Goal: Task Accomplishment & Management: Complete application form

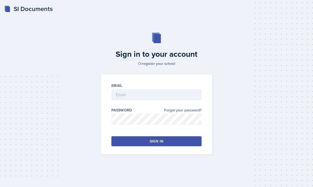
click at [175, 100] on input "email" at bounding box center [156, 94] width 90 height 11
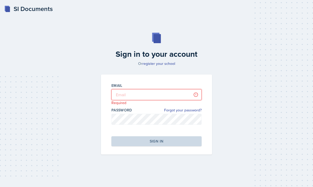
type input "[EMAIL_ADDRESS][DOMAIN_NAME]"
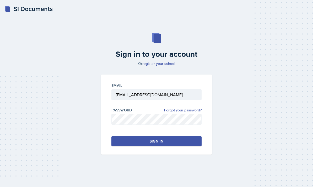
click at [178, 147] on button "Sign in" at bounding box center [156, 142] width 90 height 10
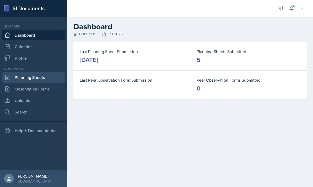
click at [53, 80] on link "Planning Sheets" at bounding box center [33, 77] width 63 height 10
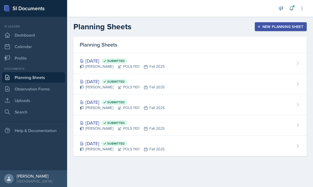
click at [284, 26] on div "New Planning Sheet" at bounding box center [280, 27] width 45 height 4
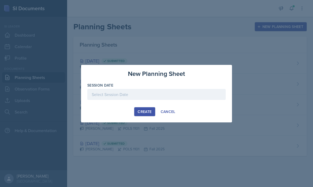
click at [171, 97] on div at bounding box center [156, 94] width 138 height 11
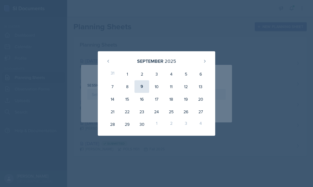
click at [142, 87] on div "9" at bounding box center [142, 86] width 15 height 13
type input "[DATE]"
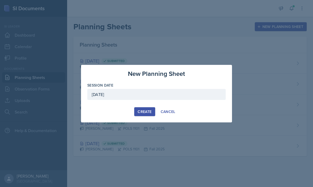
click at [146, 114] on div "Create" at bounding box center [145, 112] width 14 height 4
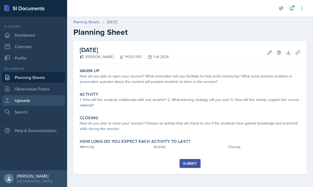
click at [40, 102] on link "Uploads" at bounding box center [33, 100] width 63 height 10
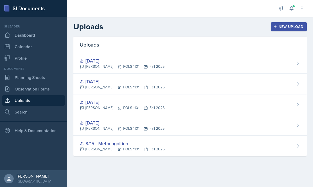
click at [273, 29] on button "New Upload" at bounding box center [289, 26] width 36 height 9
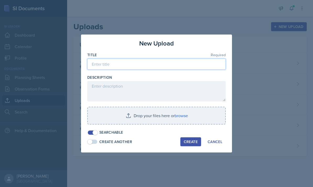
click at [205, 63] on input at bounding box center [156, 64] width 138 height 11
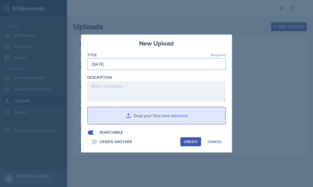
type input "[DATE]"
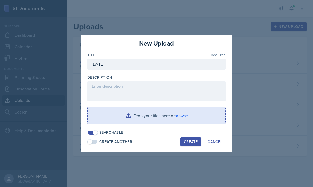
click at [181, 119] on input "file" at bounding box center [156, 116] width 137 height 17
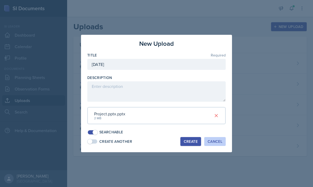
click at [216, 140] on div "Cancel" at bounding box center [215, 142] width 15 height 4
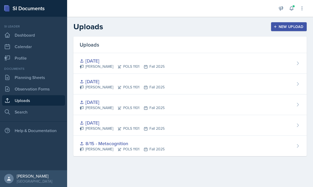
click at [305, 27] on button "New Upload" at bounding box center [289, 26] width 36 height 9
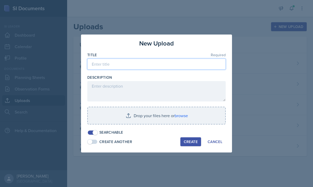
click at [181, 62] on input at bounding box center [156, 64] width 138 height 11
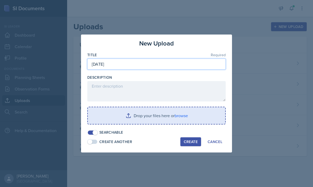
type input "[DATE]"
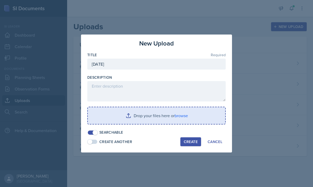
click at [182, 116] on input "file" at bounding box center [156, 116] width 137 height 17
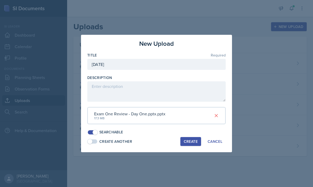
click at [187, 141] on div "Create" at bounding box center [191, 142] width 14 height 4
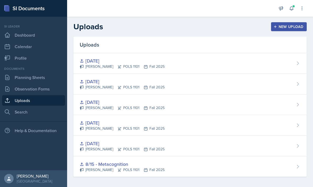
click at [299, 25] on div "New Upload" at bounding box center [289, 27] width 29 height 4
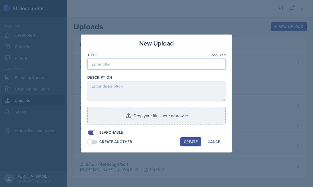
click at [142, 63] on input at bounding box center [156, 64] width 138 height 11
type input "[DATE]"
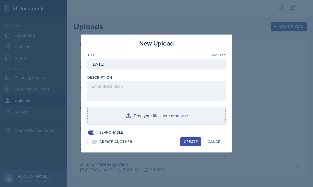
click at [186, 147] on div "New Upload Title Required [DATE] Description Drop your files here or browse Sea…" at bounding box center [156, 94] width 151 height 118
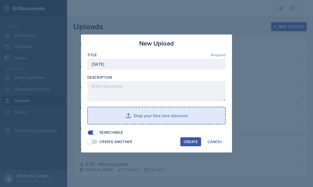
click at [180, 117] on input "file" at bounding box center [156, 116] width 137 height 17
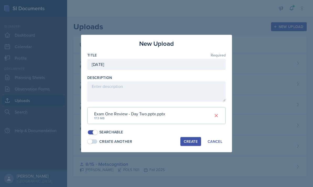
click at [194, 140] on div "Create" at bounding box center [191, 142] width 14 height 4
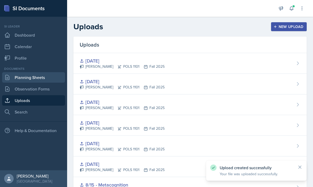
click at [35, 82] on link "Planning Sheets" at bounding box center [33, 77] width 63 height 10
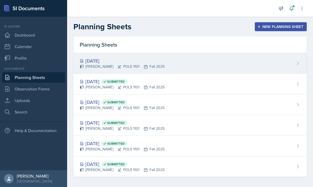
click at [171, 62] on div "[DATE] Malk Almimar POLS 1101 Fall 2025" at bounding box center [189, 63] width 233 height 21
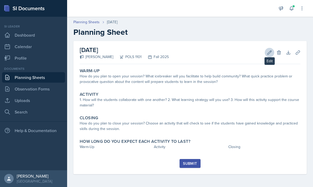
click at [270, 55] on icon at bounding box center [269, 52] width 5 height 5
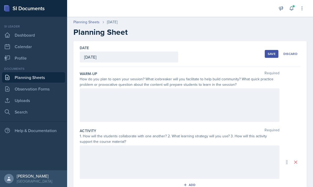
click at [149, 99] on div at bounding box center [180, 106] width 200 height 34
click at [155, 110] on div at bounding box center [180, 106] width 200 height 34
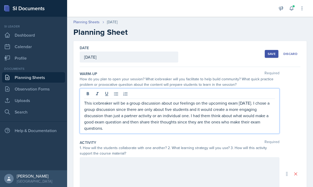
copy p "This icebreaker will be a group discussion about our feelings on the upcoming e…"
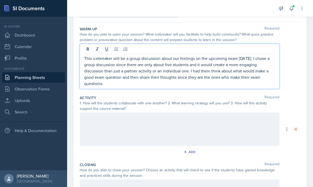
scroll to position [65, 0]
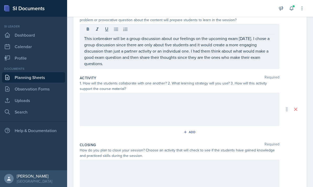
click at [147, 114] on div at bounding box center [180, 110] width 200 height 34
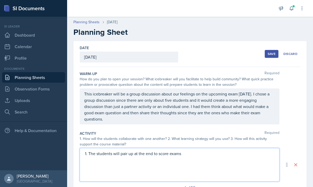
scroll to position [0, 0]
click at [205, 48] on div "Date [DATE] [DATE] 31 1 2 3 4 5 6 7 8 9 10 11 12 13 14 15 16 17 18 19 20 21 22 …" at bounding box center [190, 54] width 221 height 26
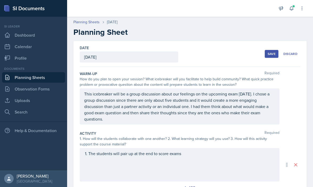
click at [275, 54] on div "Save" at bounding box center [272, 54] width 8 height 4
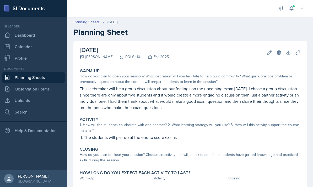
click at [16, 80] on link "Planning Sheets" at bounding box center [33, 77] width 63 height 10
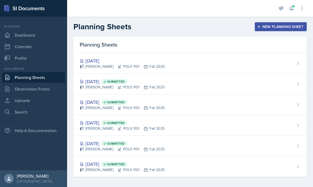
click at [300, 28] on div "New Planning Sheet" at bounding box center [280, 27] width 45 height 4
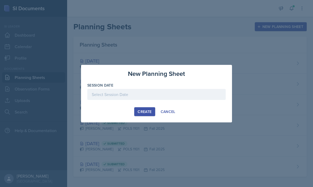
click at [163, 98] on div at bounding box center [156, 94] width 138 height 11
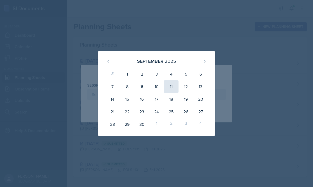
click at [171, 88] on div "11" at bounding box center [171, 86] width 15 height 13
type input "[DATE]"
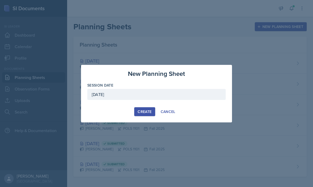
click at [148, 113] on div "Create" at bounding box center [145, 112] width 14 height 4
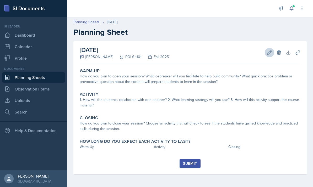
click at [269, 53] on icon at bounding box center [269, 52] width 5 height 5
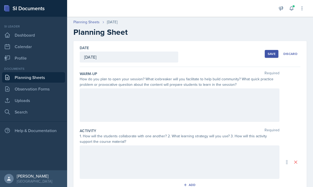
click at [179, 105] on div at bounding box center [180, 106] width 200 height 34
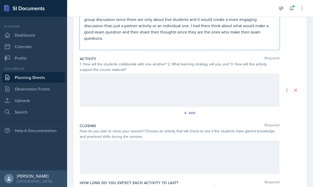
scroll to position [92, 0]
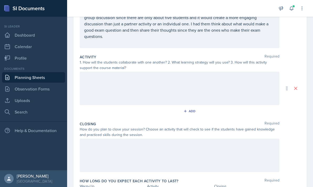
click at [220, 92] on div at bounding box center [180, 89] width 200 height 34
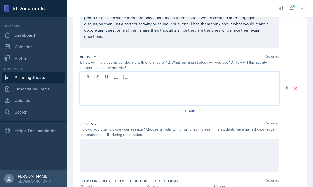
click at [213, 87] on p at bounding box center [179, 86] width 191 height 6
click at [133, 88] on p "The students will swap exams at the end and grade each others work. Each" at bounding box center [181, 86] width 187 height 6
click at [237, 85] on p "The students will swap “exams” at the end and grade each others work. Each" at bounding box center [181, 86] width 187 height 6
click at [244, 85] on p "The students will swap “exams” at the end and grade each others work. Each exam" at bounding box center [181, 86] width 187 height 6
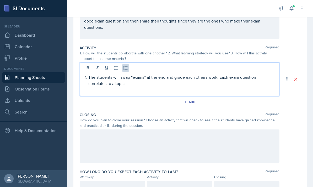
click at [261, 96] on div "The students will swap “exams” at the end and grade each others work. Each exam…" at bounding box center [180, 80] width 200 height 34
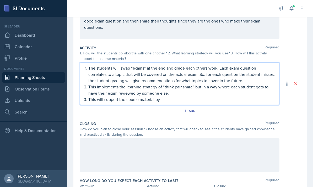
click at [312, 151] on div "Date [DATE] [DATE] 31 1 2 3 4 5 6 7 8 9 10 11 12 13 14 15 16 17 18 19 20 21 22 …" at bounding box center [190, 85] width 246 height 273
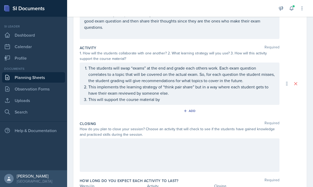
click at [245, 101] on ol "The students will swap “exams” at the end and grade each others work. Each exam…" at bounding box center [181, 84] width 187 height 38
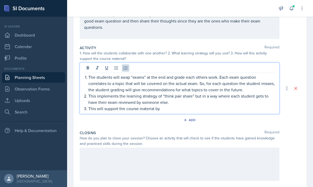
click at [245, 108] on p "This will support the course material by" at bounding box center [181, 109] width 187 height 6
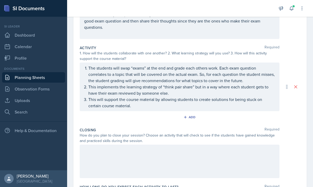
click at [0, 0] on html "SI Documents Si leader Dashboard Calendar Profile Documents Planning Sheets Obs…" at bounding box center [156, 93] width 313 height 187
click at [313, 107] on div "Date [DATE] [DATE] 31 1 2 3 4 5 6 7 8 9 10 11 12 13 14 15 16 17 18 19 20 21 22 …" at bounding box center [190, 89] width 246 height 280
click at [162, 105] on ol "The students will swap “exams” at the end and grade each others work. Each exam…" at bounding box center [181, 87] width 187 height 44
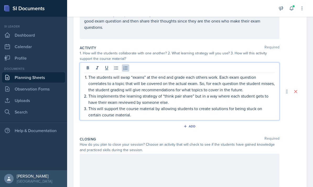
click at [267, 117] on p "This will support the course material by allowing students to create solutions …" at bounding box center [181, 112] width 187 height 13
click at [243, 116] on p "This will support the course material by allowing students to create solutions …" at bounding box center [181, 112] width 187 height 13
click at [237, 117] on p "This will support the course material by allowing students to create solutions …" at bounding box center [181, 112] width 187 height 13
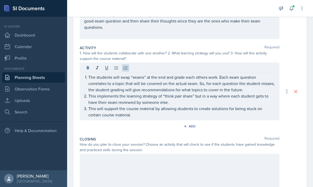
click at [142, 117] on p "This will support the course material by allowing students to create solutions …" at bounding box center [181, 112] width 187 height 13
click at [206, 119] on div "The students will swap “exams” at the end and grade each others work. Each exam…" at bounding box center [180, 92] width 200 height 58
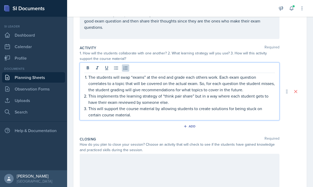
click at [172, 117] on p "This will support the course material by allowing students to create solutions …" at bounding box center [181, 112] width 187 height 13
click at [189, 116] on p "This will support the course material by allowing students to create solutions …" at bounding box center [181, 112] width 187 height 13
